Goal: Information Seeking & Learning: Check status

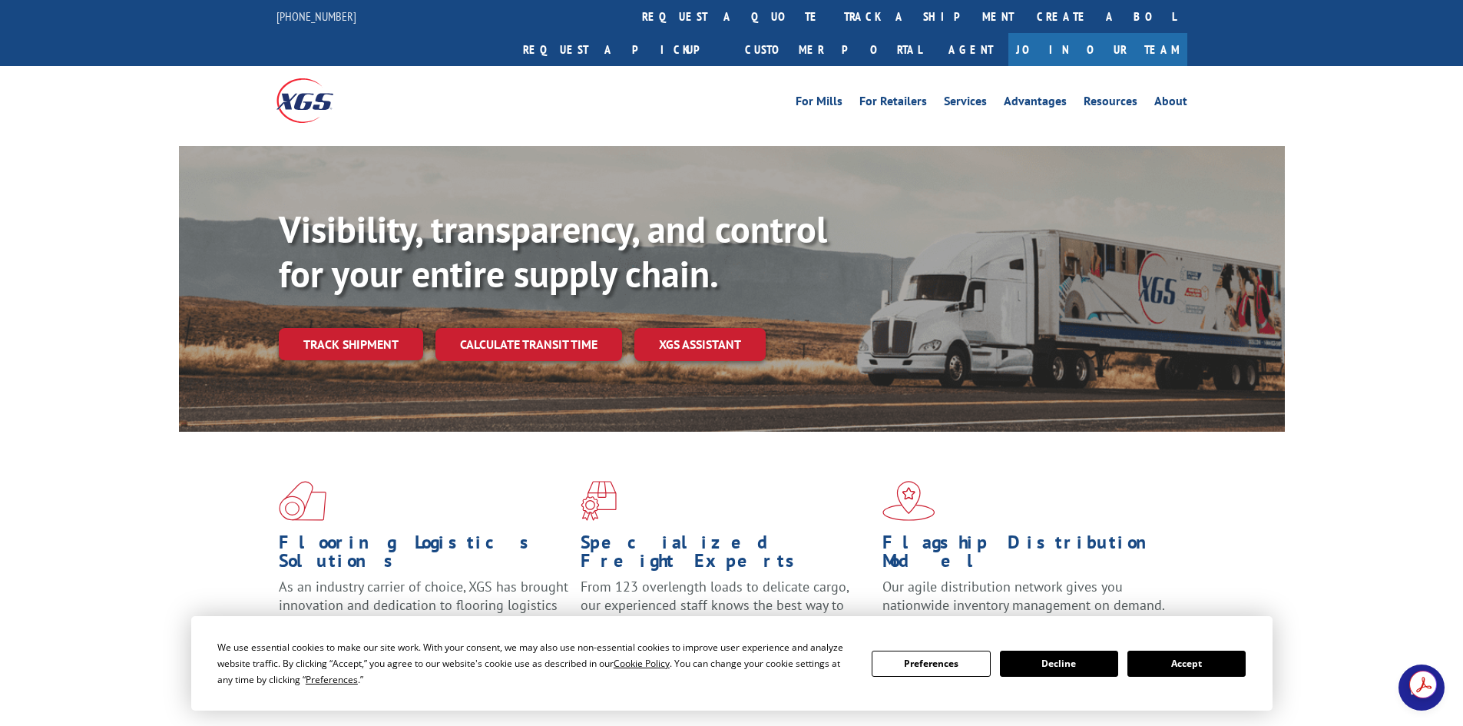
click at [833, 18] on link "track a shipment" at bounding box center [929, 16] width 193 height 33
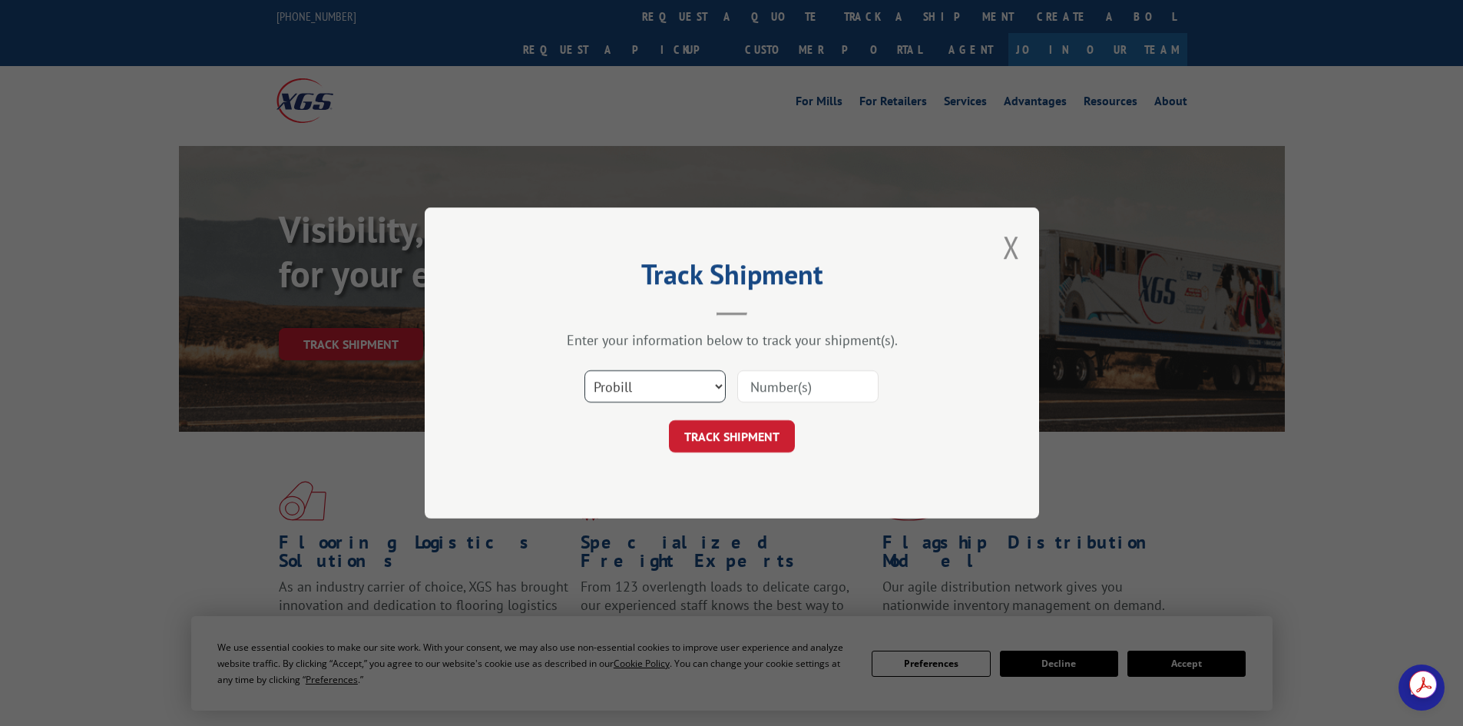
click at [649, 382] on select "Select category... Probill BOL PO" at bounding box center [655, 386] width 141 height 32
select select "po"
click at [585, 370] on select "Select category... Probill BOL PO" at bounding box center [655, 386] width 141 height 32
click at [757, 388] on input at bounding box center [807, 386] width 141 height 32
paste input "46538756"
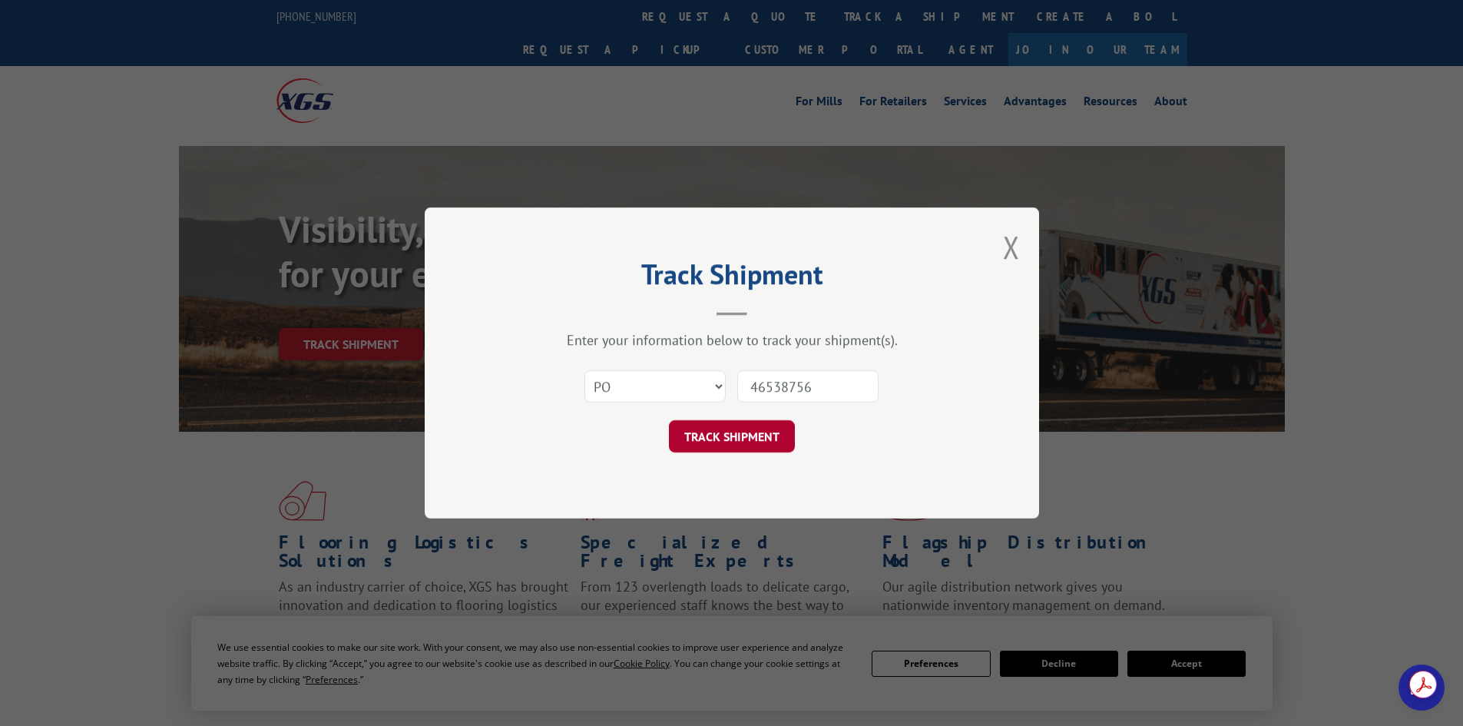
type input "46538756"
click at [729, 432] on button "TRACK SHIPMENT" at bounding box center [732, 436] width 126 height 32
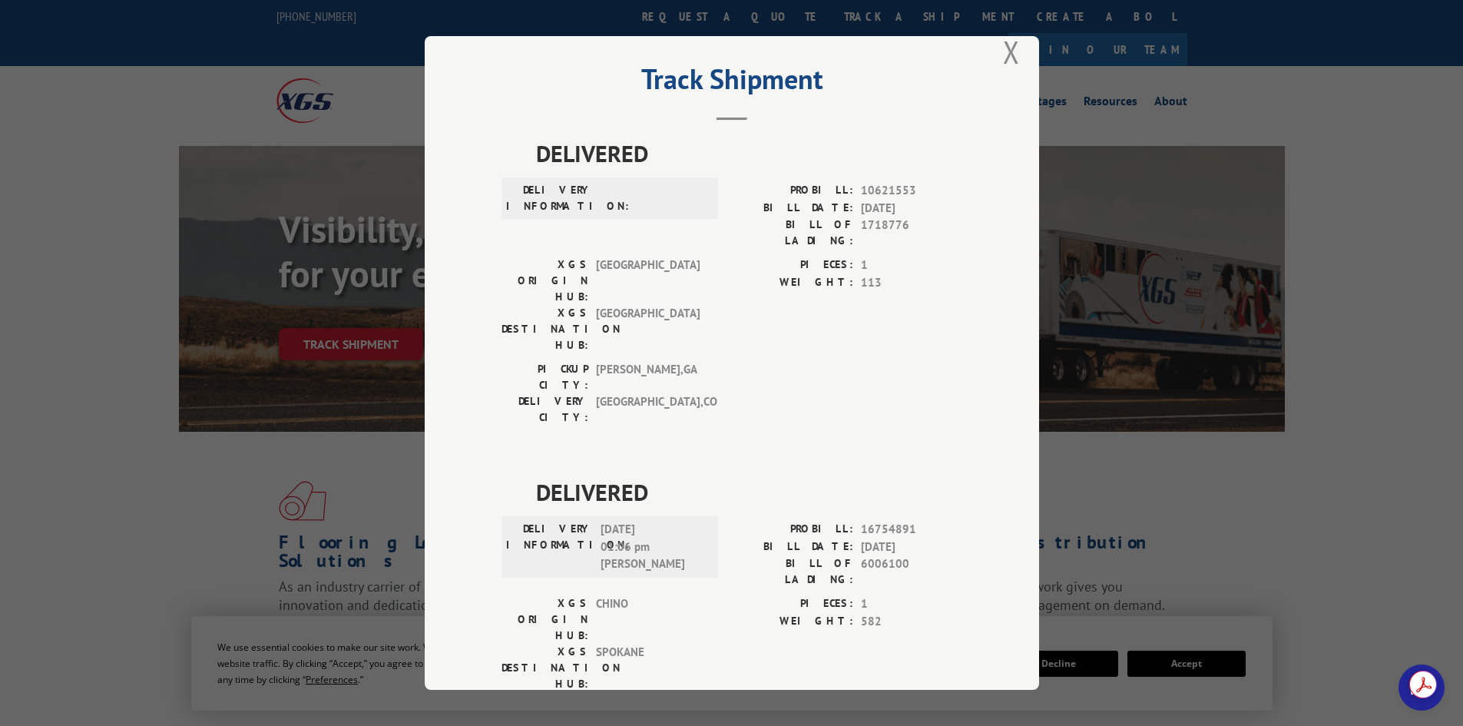
scroll to position [34, 0]
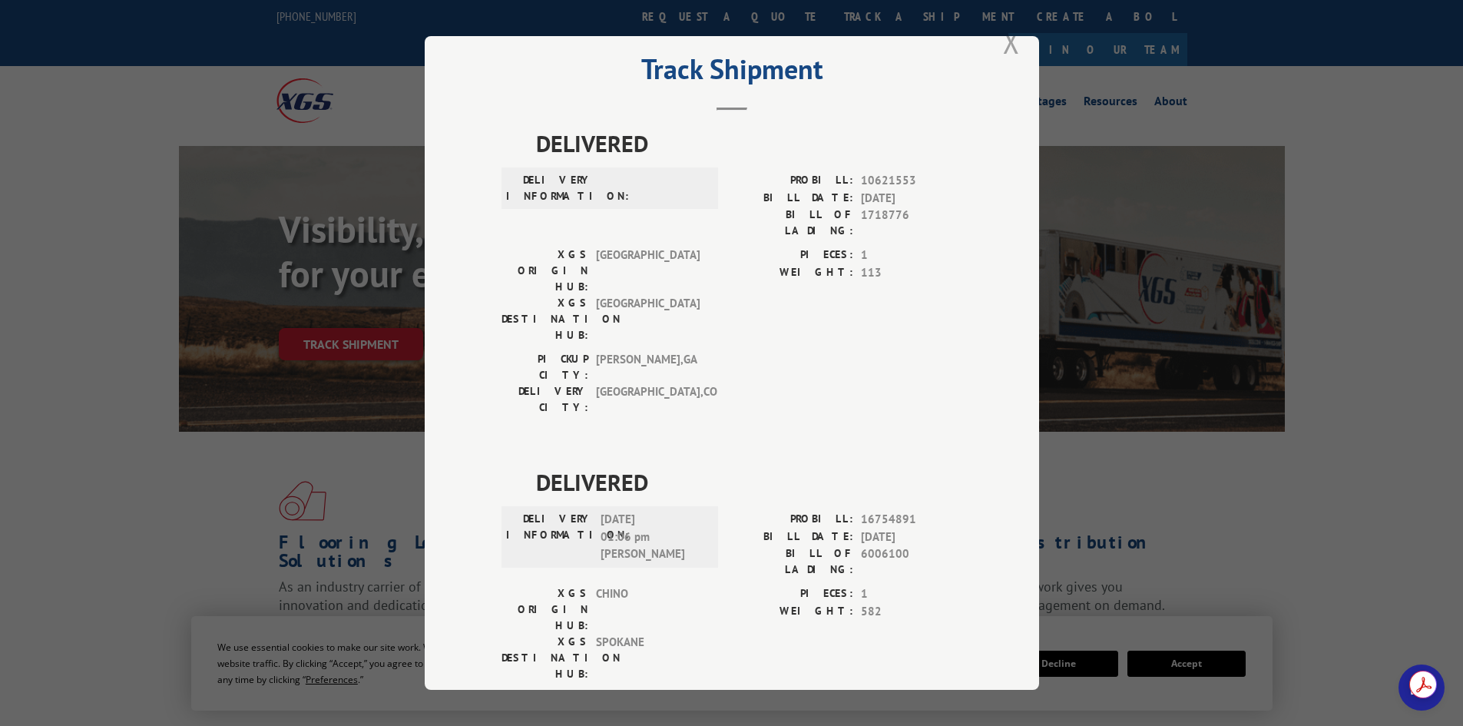
click at [1003, 45] on button "Close modal" at bounding box center [1011, 42] width 17 height 41
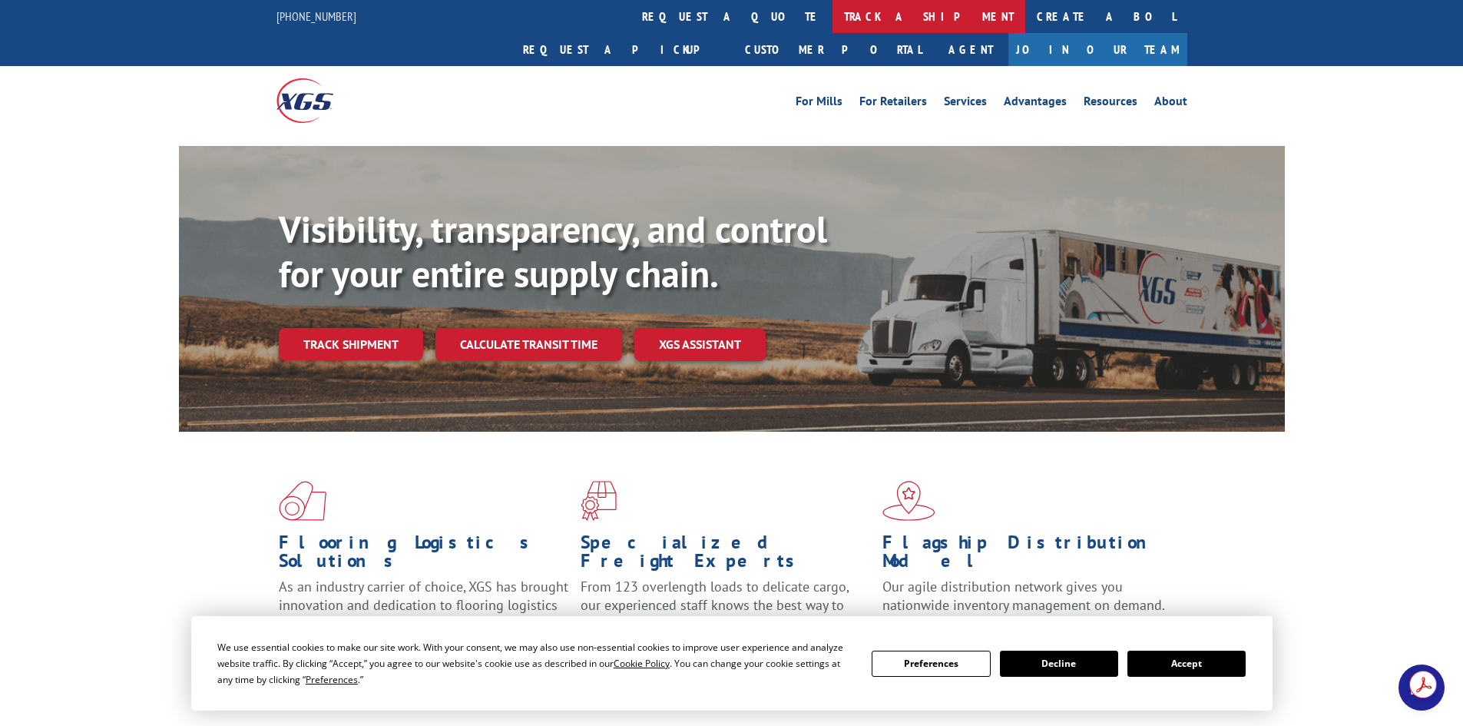
click at [833, 3] on link "track a shipment" at bounding box center [929, 16] width 193 height 33
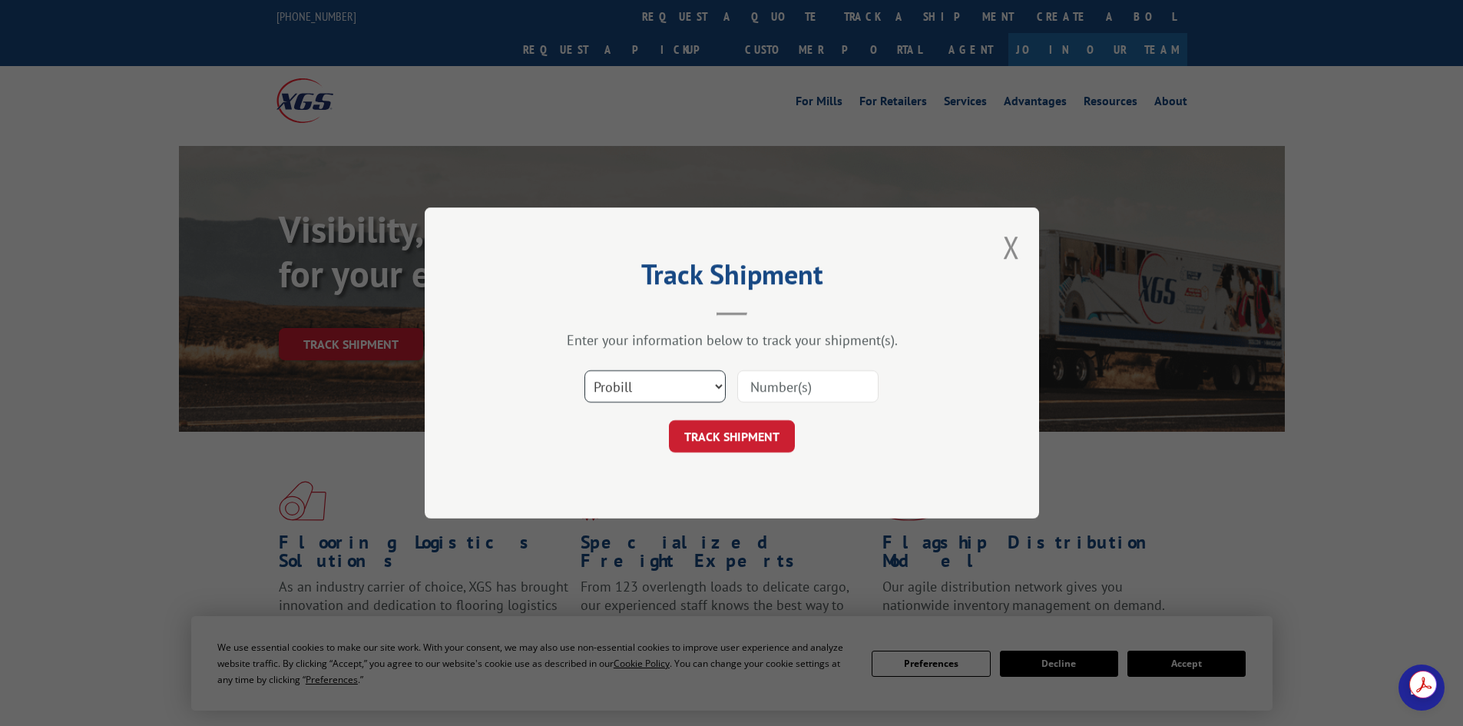
click at [651, 386] on select "Select category... Probill BOL PO" at bounding box center [655, 386] width 141 height 32
select select "po"
click at [585, 370] on select "Select category... Probill BOL PO" at bounding box center [655, 386] width 141 height 32
click at [770, 383] on input at bounding box center [807, 386] width 141 height 32
paste input "27523219"
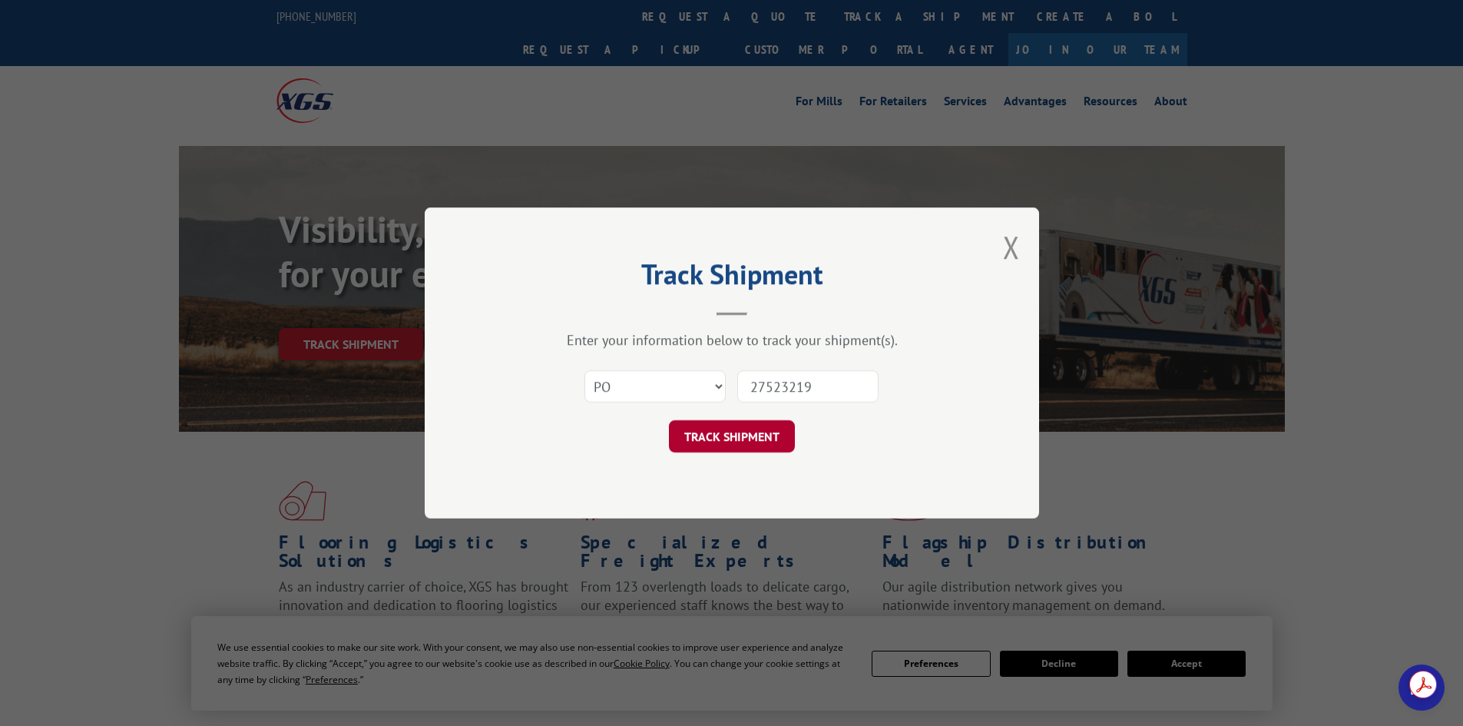
type input "27523219"
click at [748, 433] on button "TRACK SHIPMENT" at bounding box center [732, 436] width 126 height 32
